Goal: Book appointment/travel/reservation

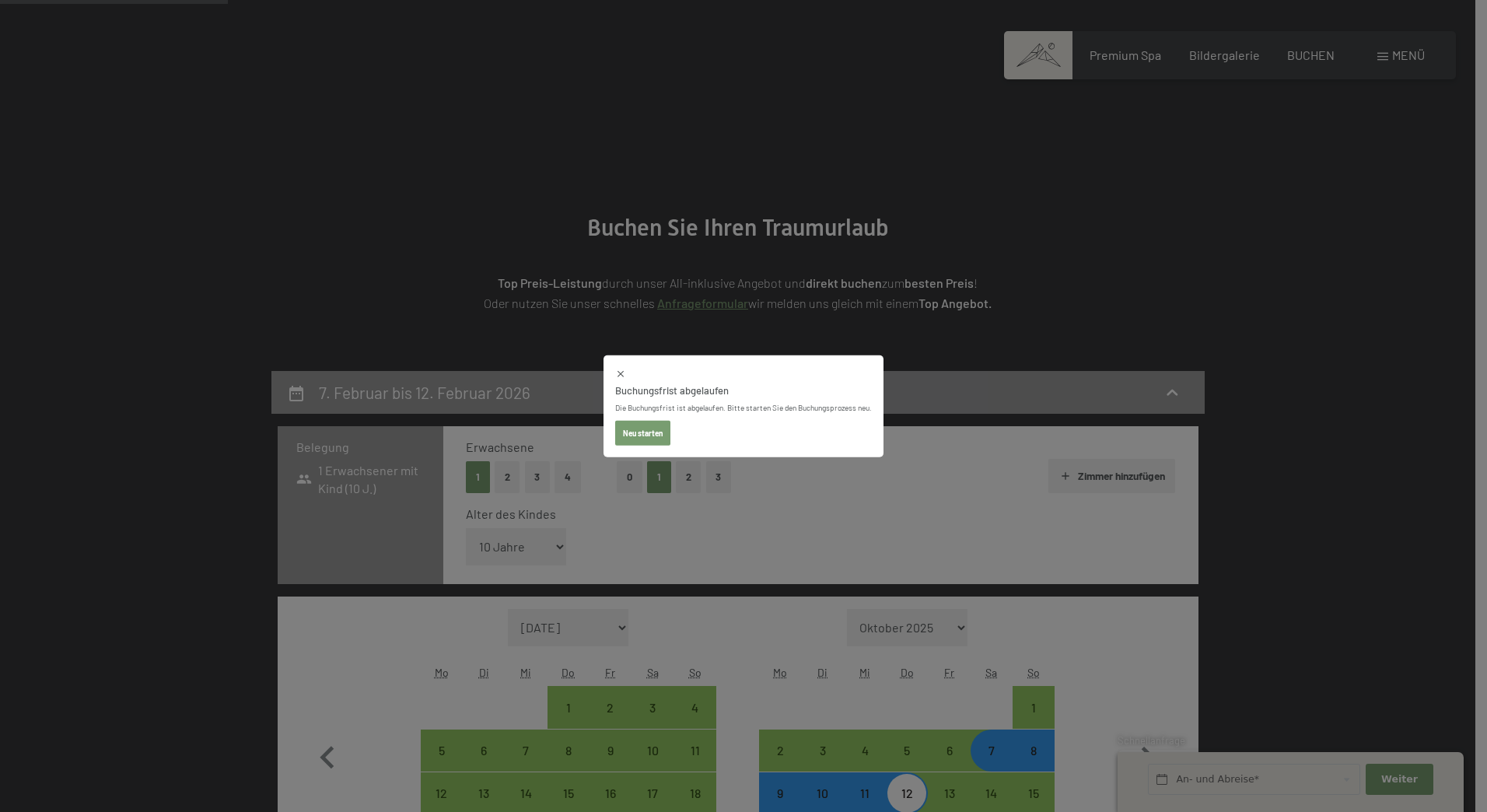
select select "10"
select select "[DATE]"
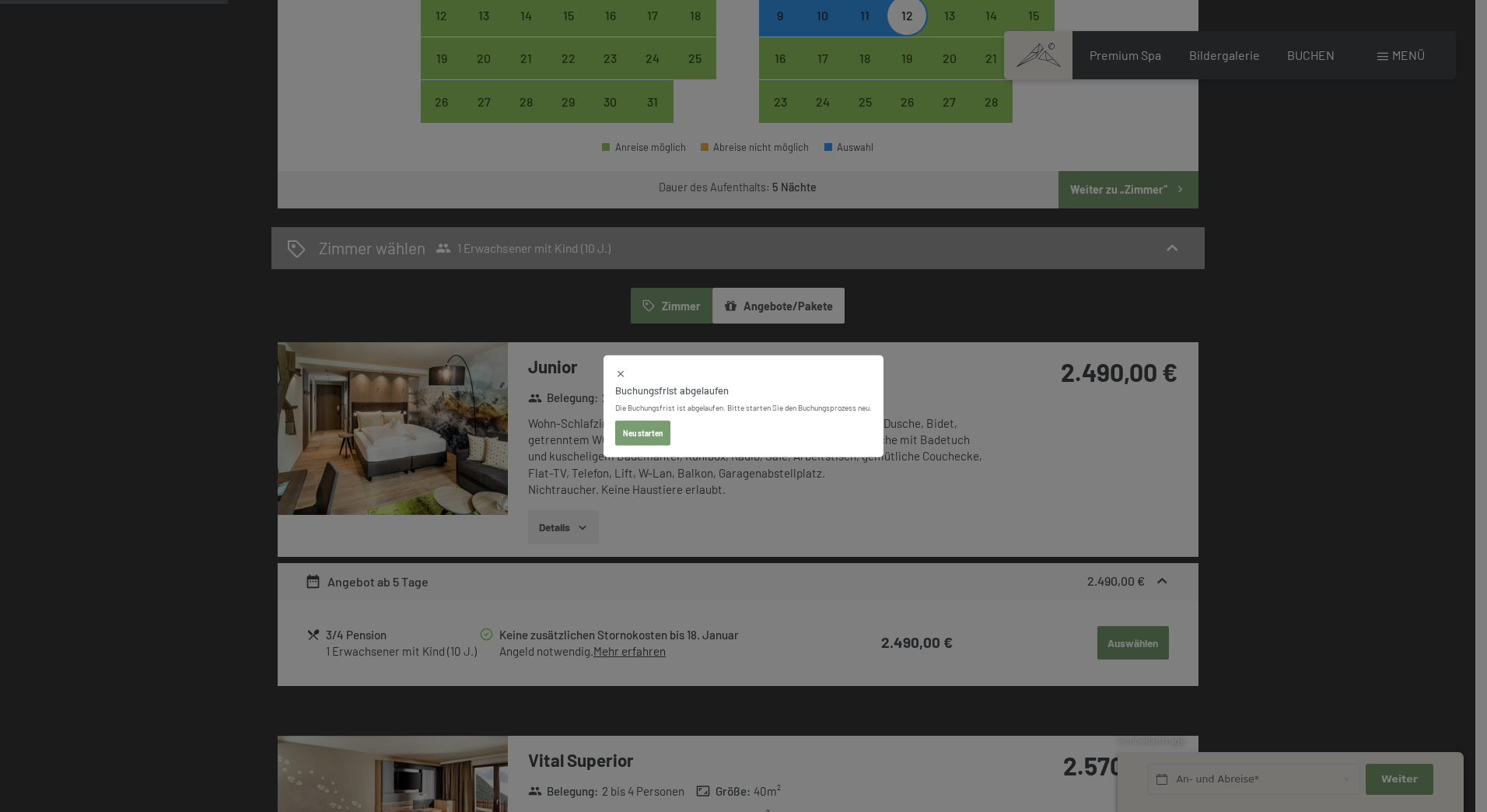
click at [637, 428] on button "Neu starten" at bounding box center [643, 432] width 55 height 25
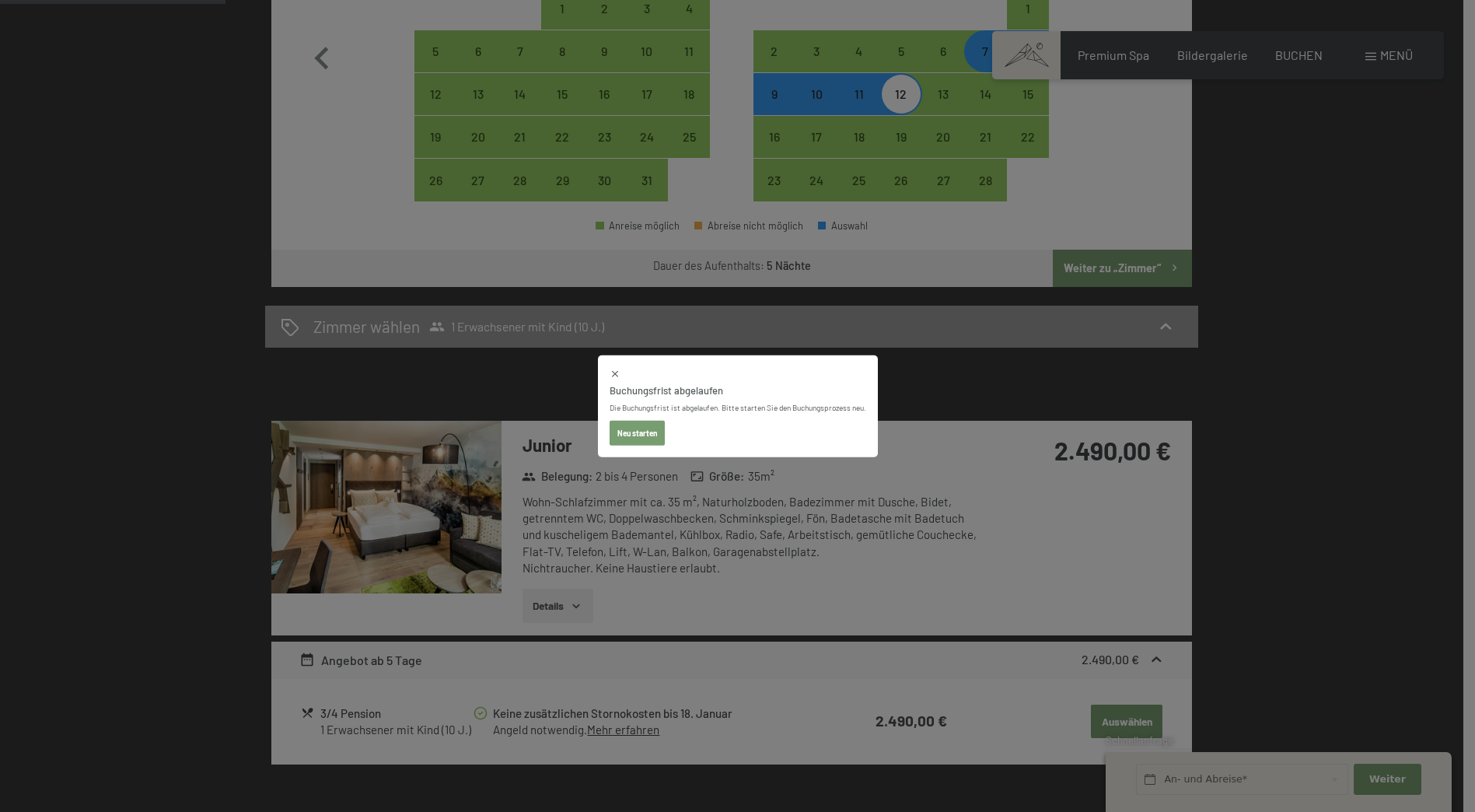
select select "[DATE]"
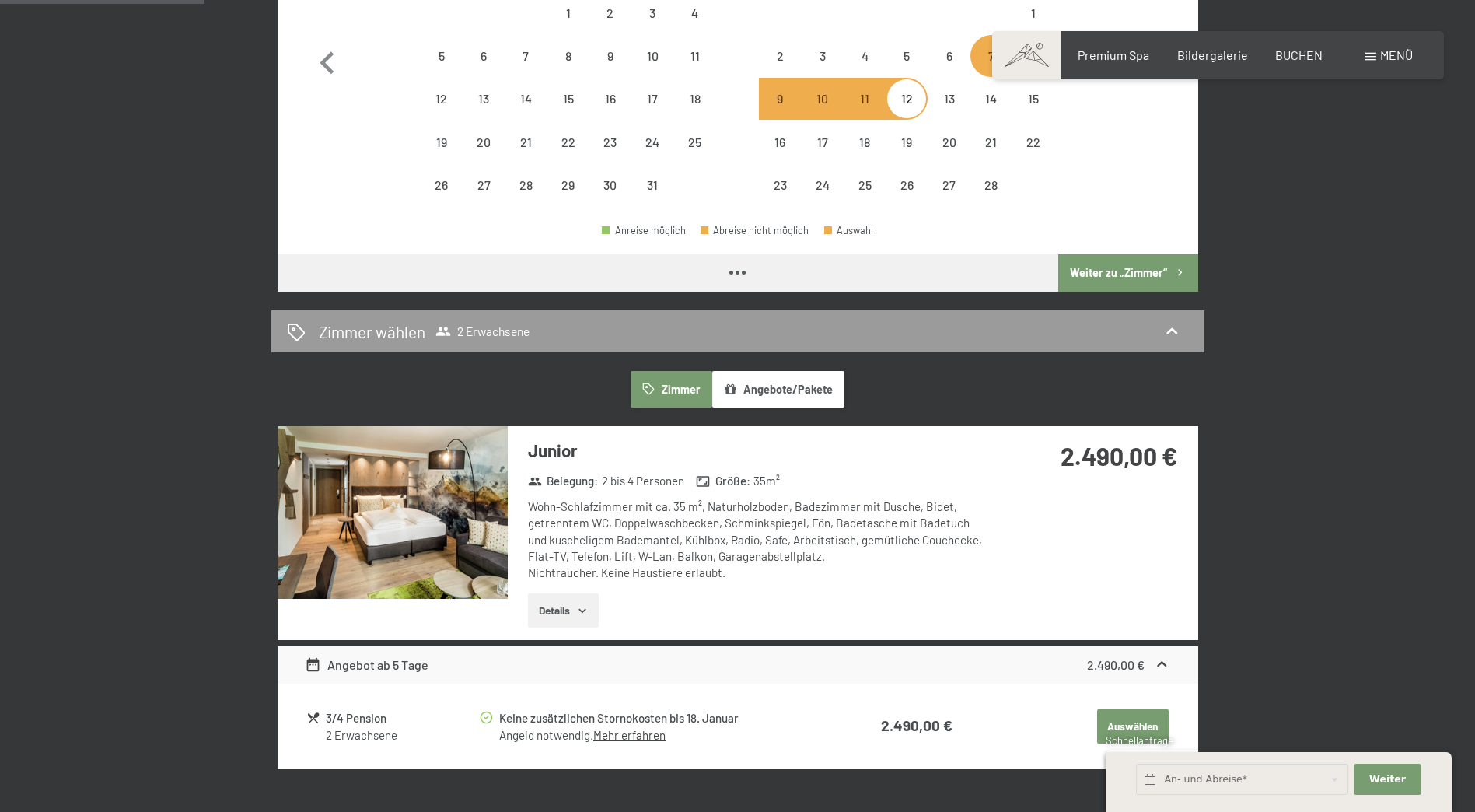
select select "[DATE]"
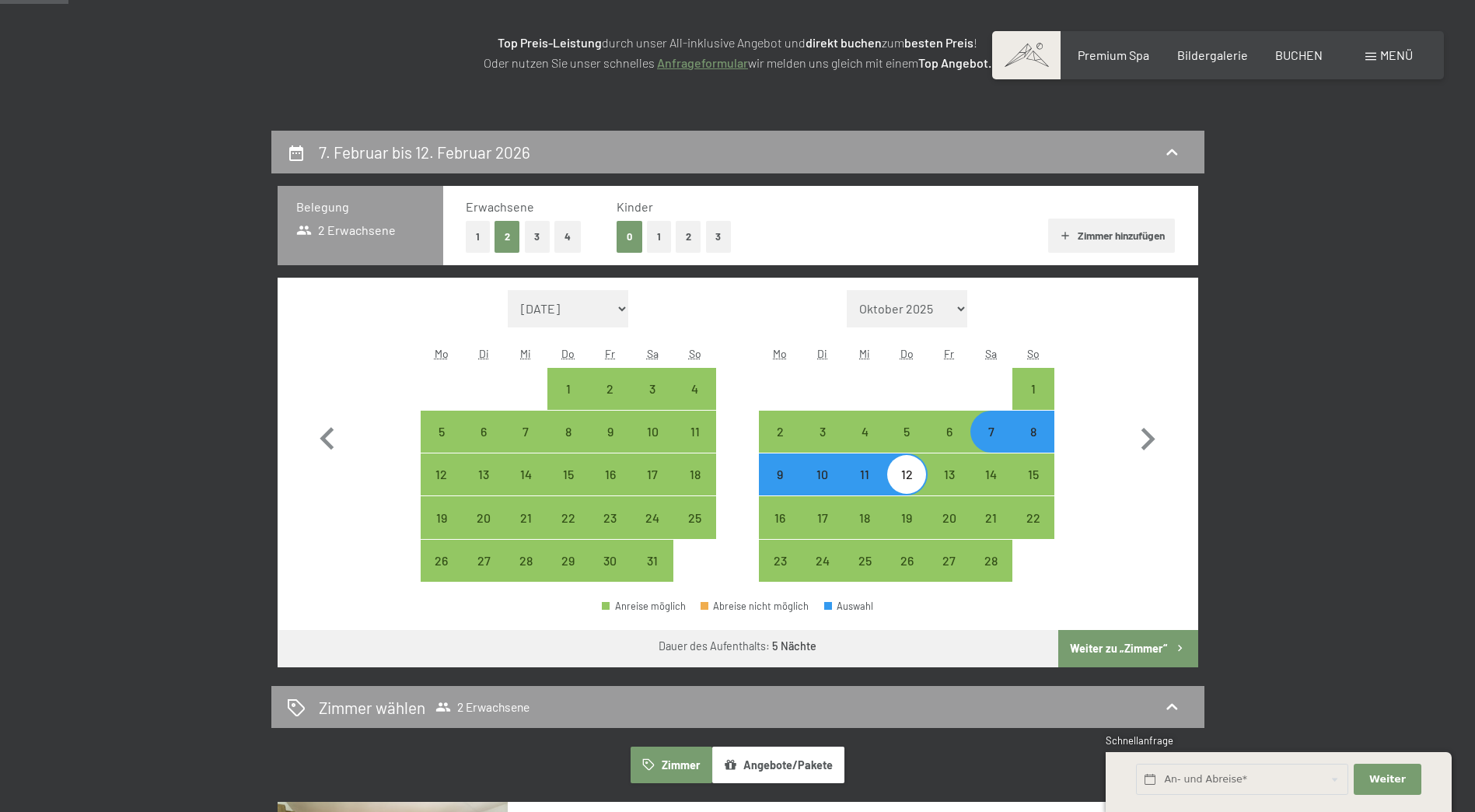
scroll to position [232, 0]
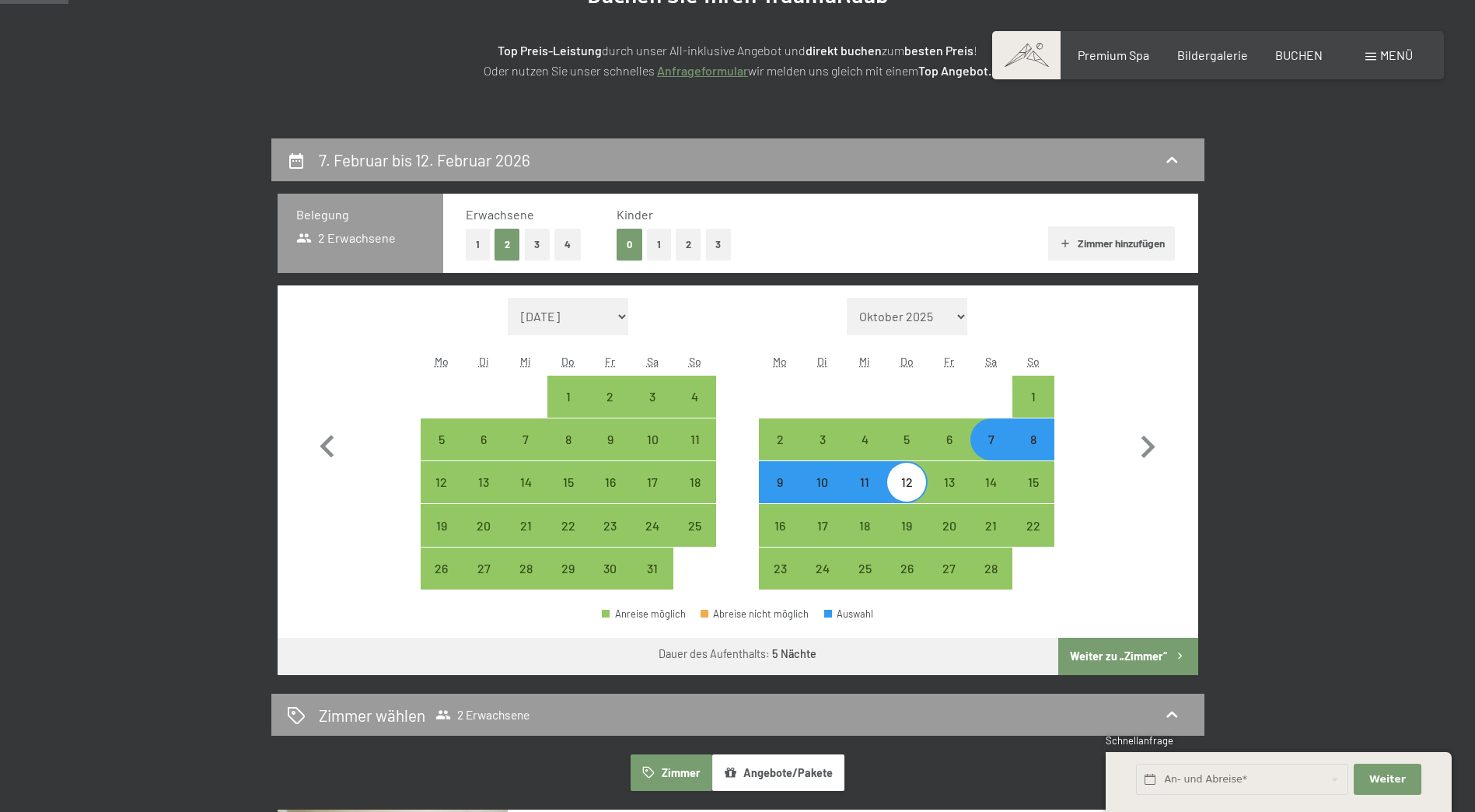
click at [992, 447] on div "7" at bounding box center [992, 452] width 39 height 39
select select "[DATE]"
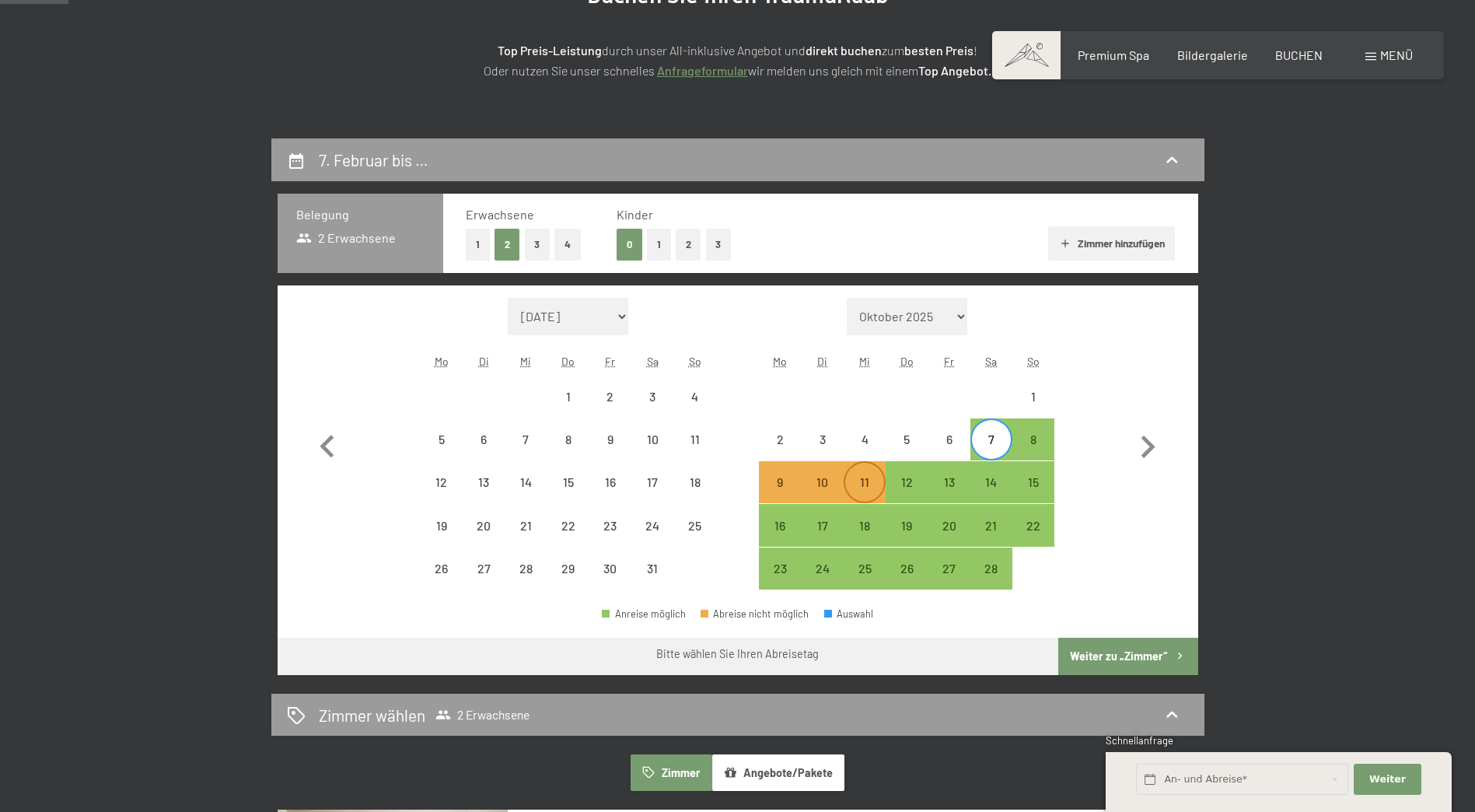
click at [863, 480] on div "11" at bounding box center [864, 495] width 39 height 39
select select "[DATE]"
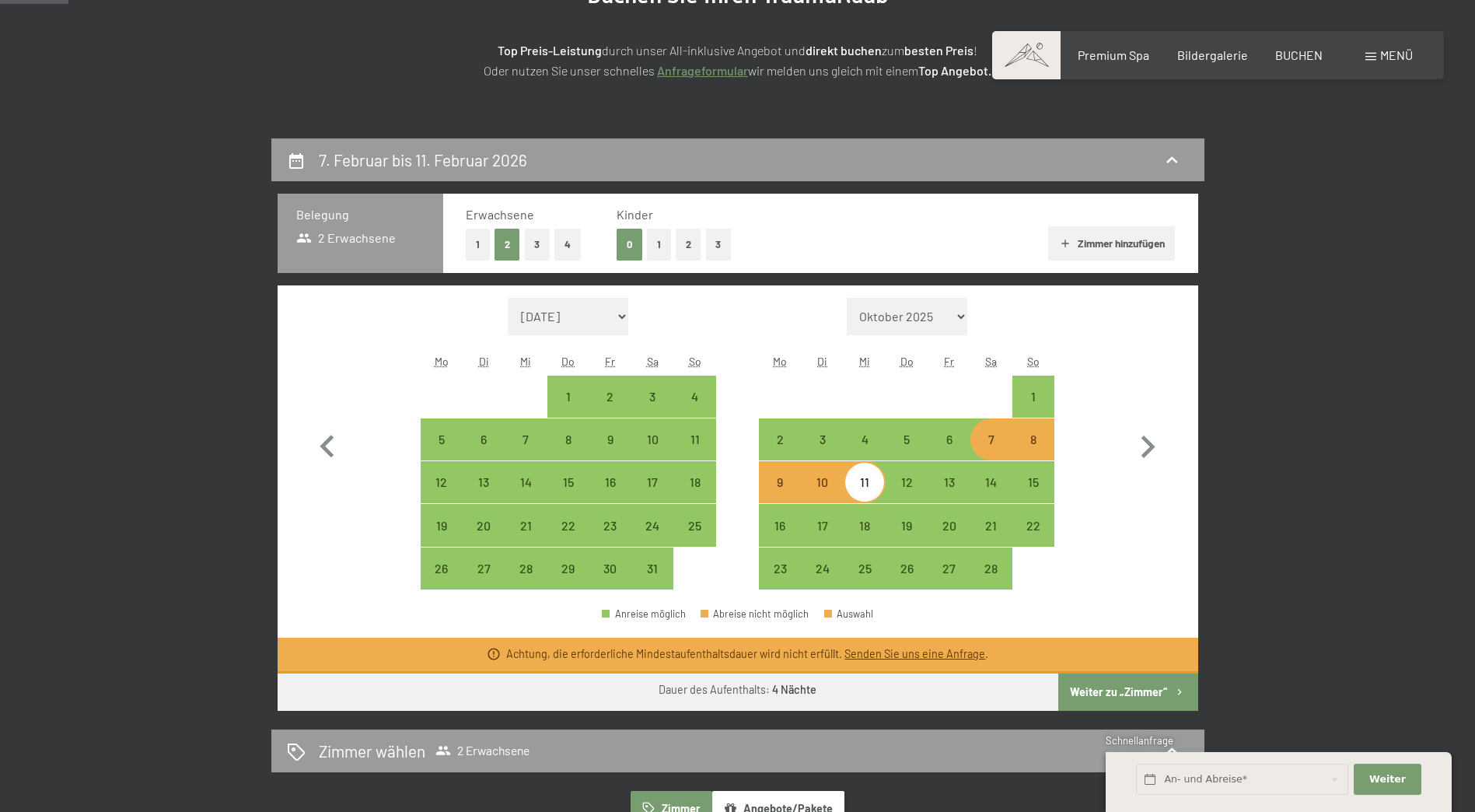
click at [990, 442] on div "7" at bounding box center [992, 452] width 39 height 39
select select "[DATE]"
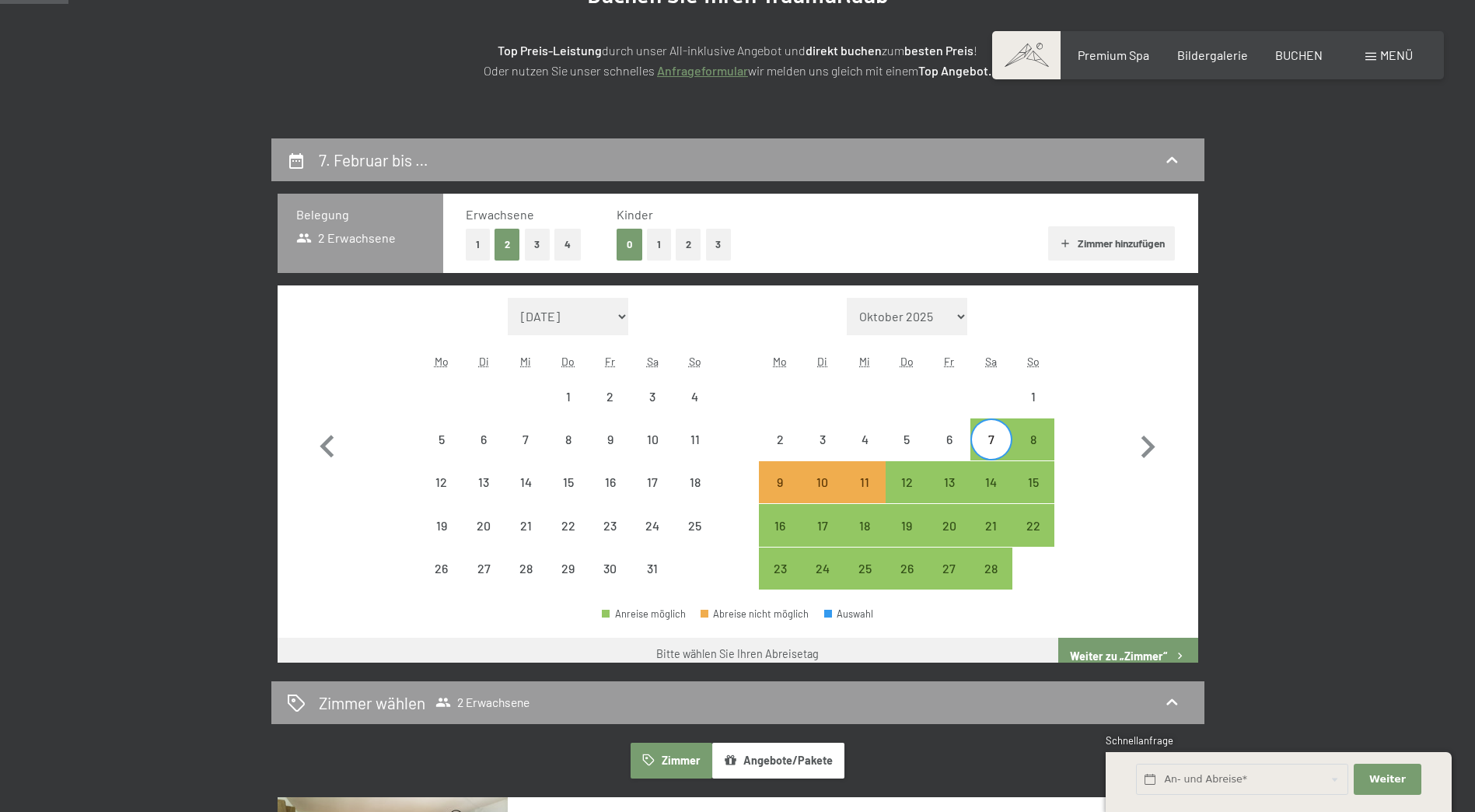
drag, startPoint x: 909, startPoint y: 479, endPoint x: 1244, endPoint y: 494, distance: 335.3
click at [909, 479] on div "12" at bounding box center [907, 495] width 39 height 39
select select "[DATE]"
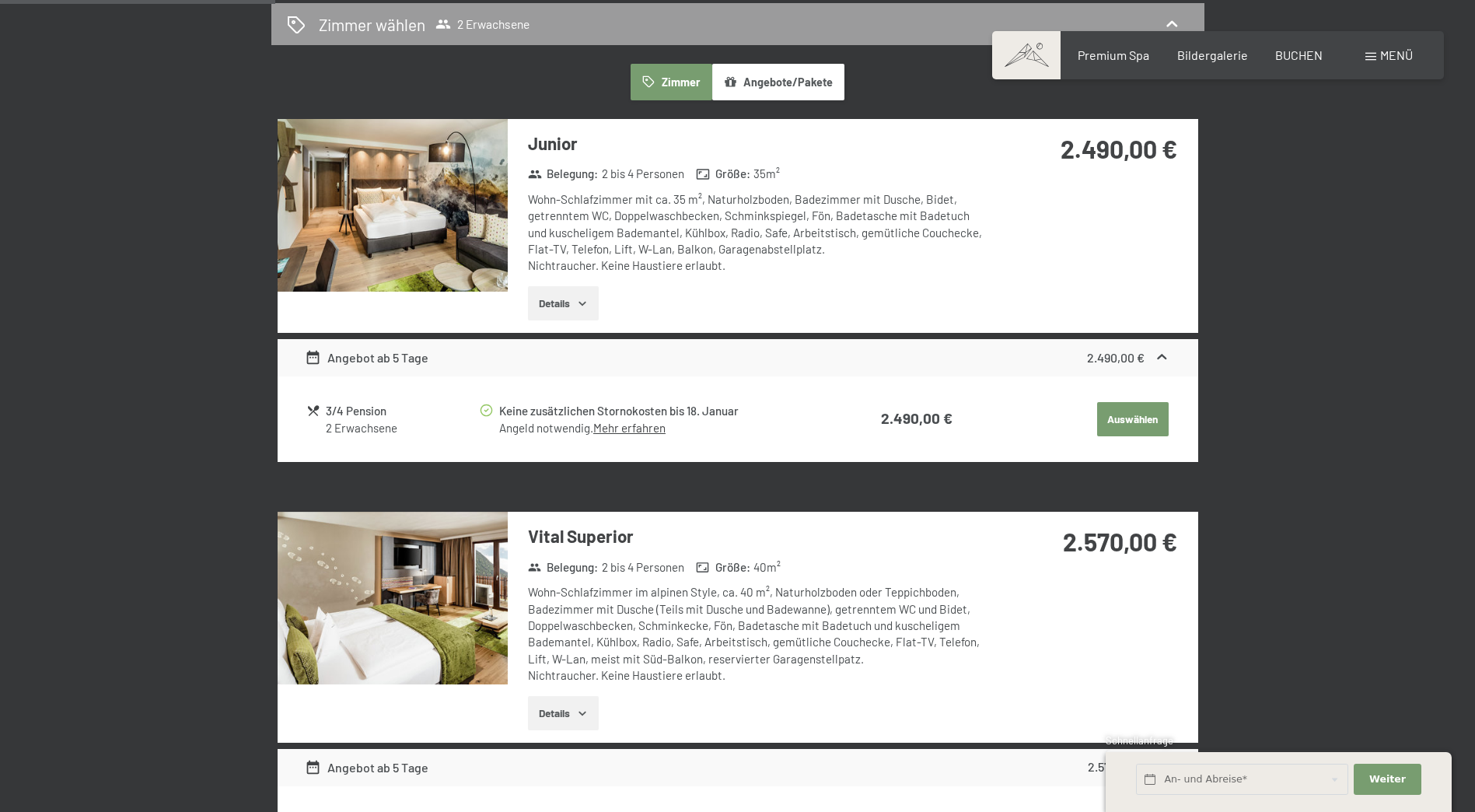
scroll to position [933, 0]
